Goal: Transaction & Acquisition: Purchase product/service

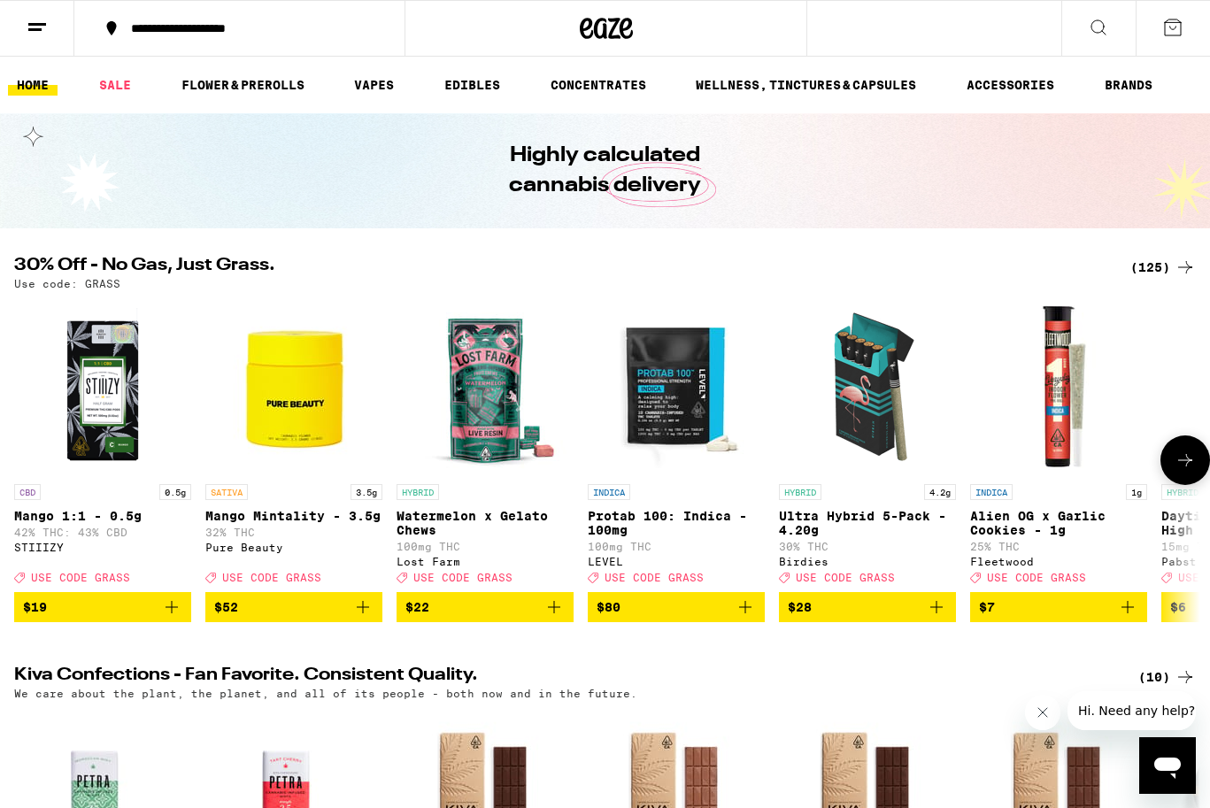
click at [1175, 464] on icon at bounding box center [1185, 460] width 21 height 21
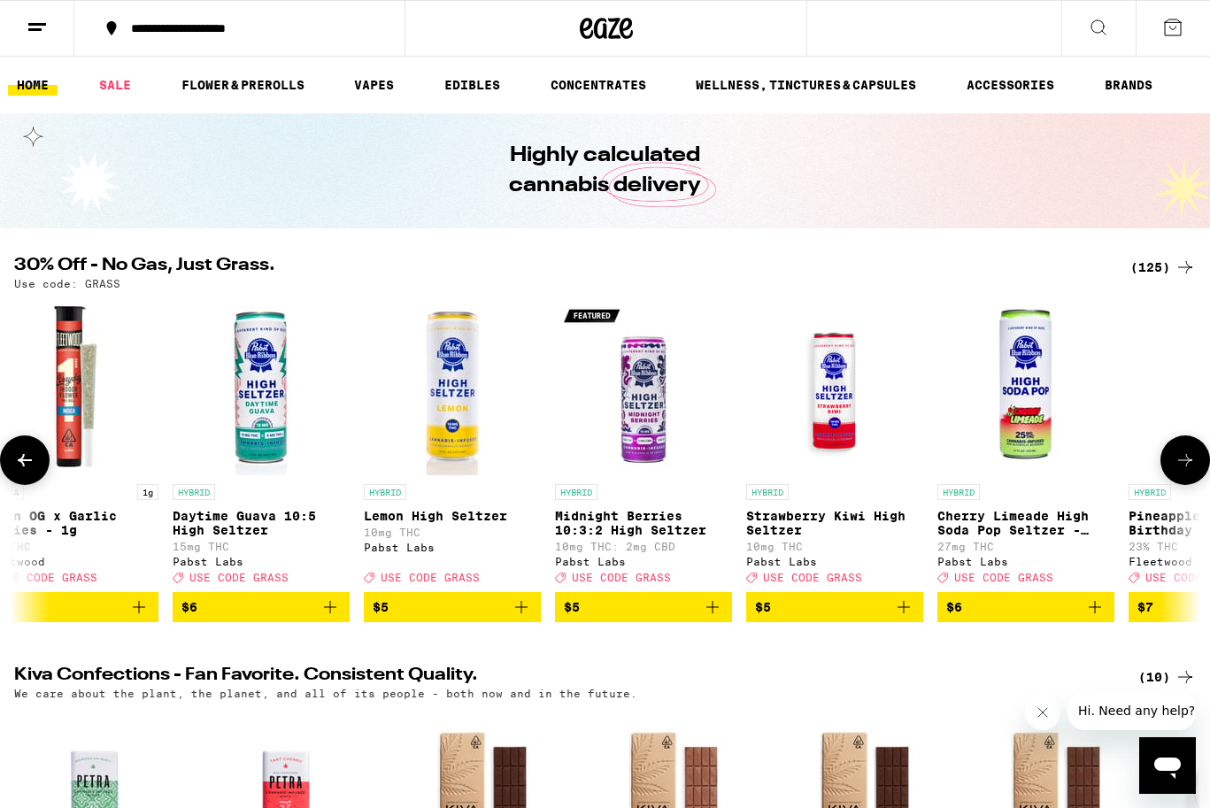
click at [1175, 464] on icon at bounding box center [1185, 460] width 21 height 21
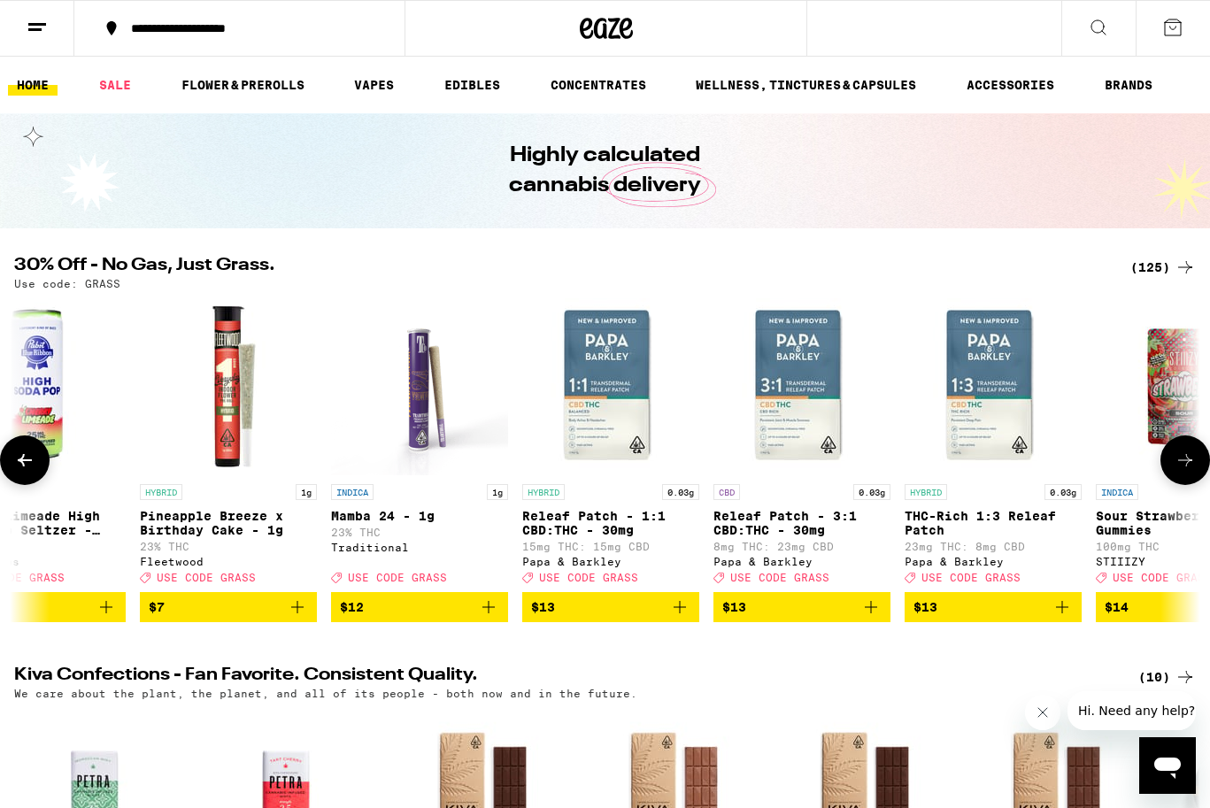
click at [1175, 464] on icon at bounding box center [1185, 460] width 21 height 21
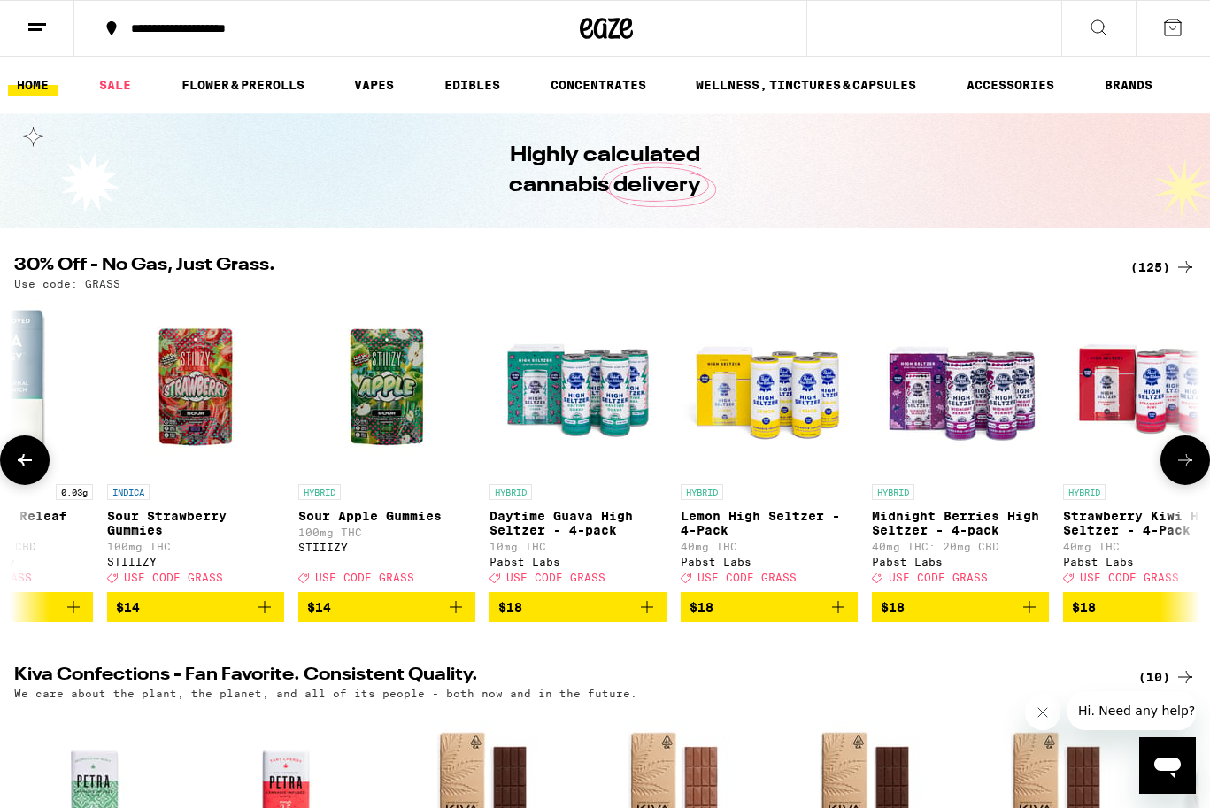
click at [1175, 464] on icon at bounding box center [1185, 460] width 21 height 21
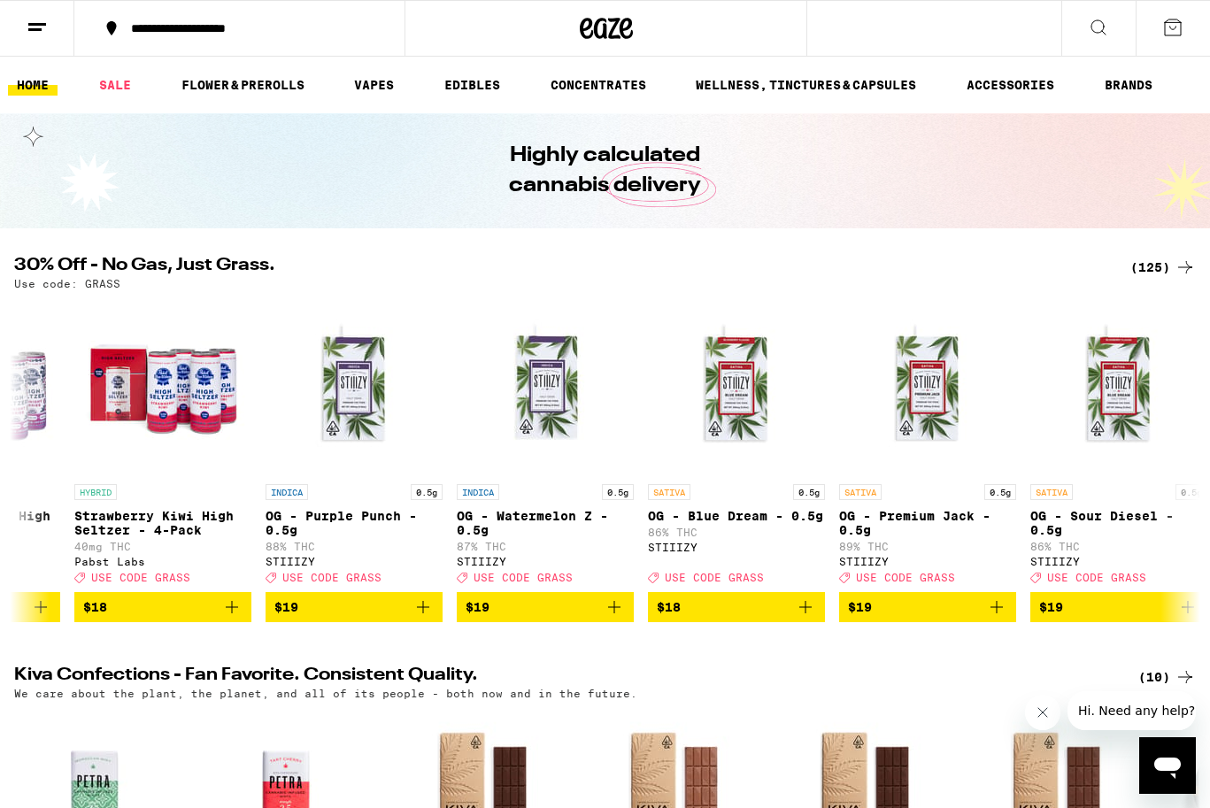
click at [1142, 269] on div "(125)" at bounding box center [1162, 267] width 65 height 21
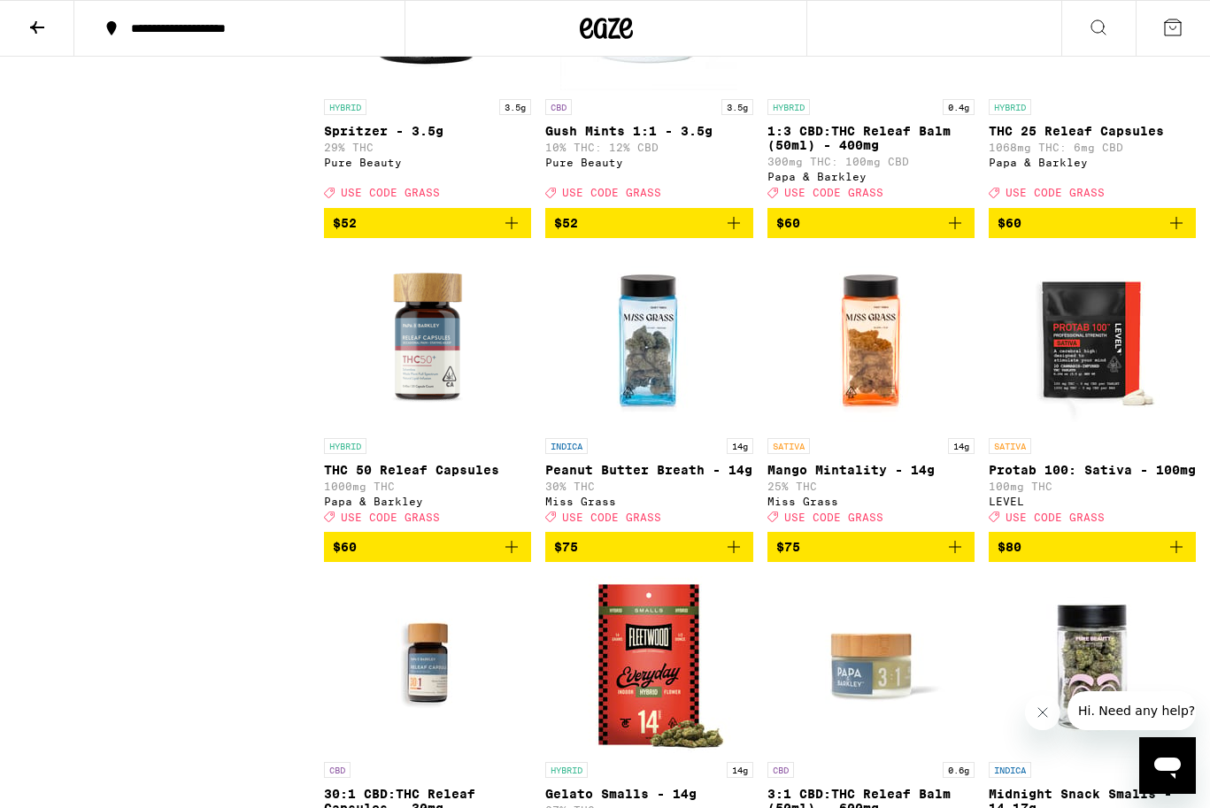
scroll to position [9525, 0]
